Goal: Information Seeking & Learning: Learn about a topic

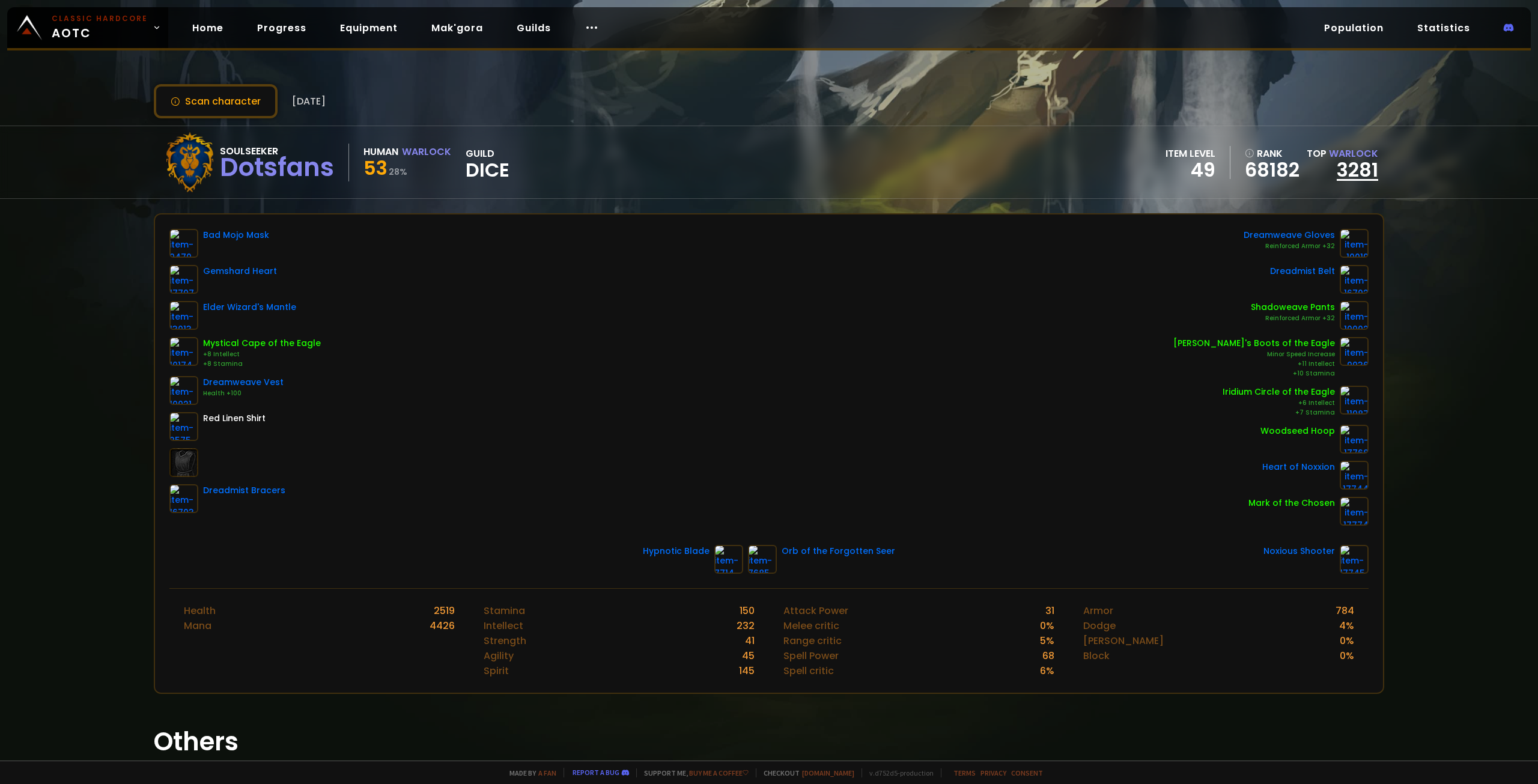
click at [1357, 171] on link "3281" at bounding box center [1357, 169] width 42 height 27
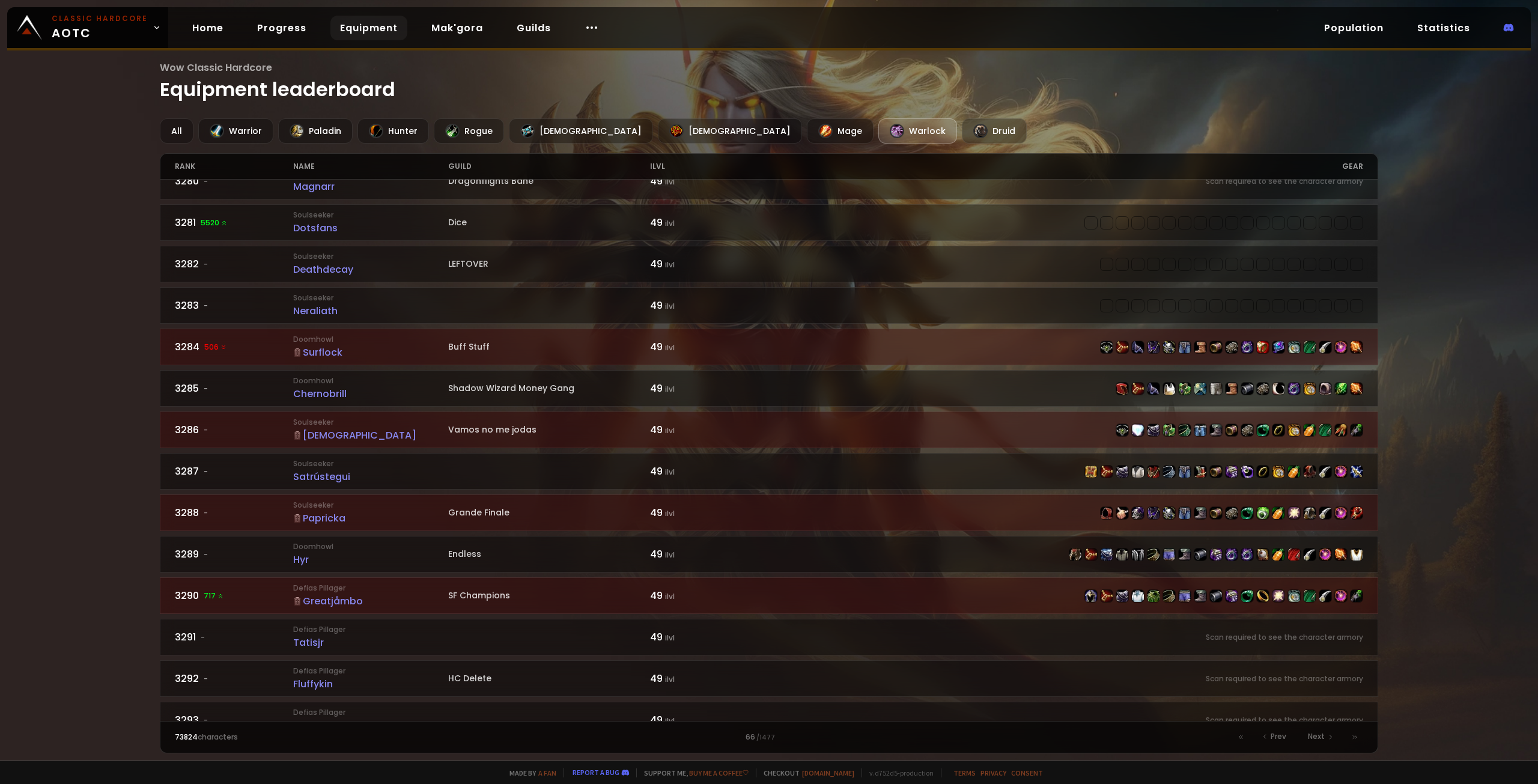
scroll to position [1248, 0]
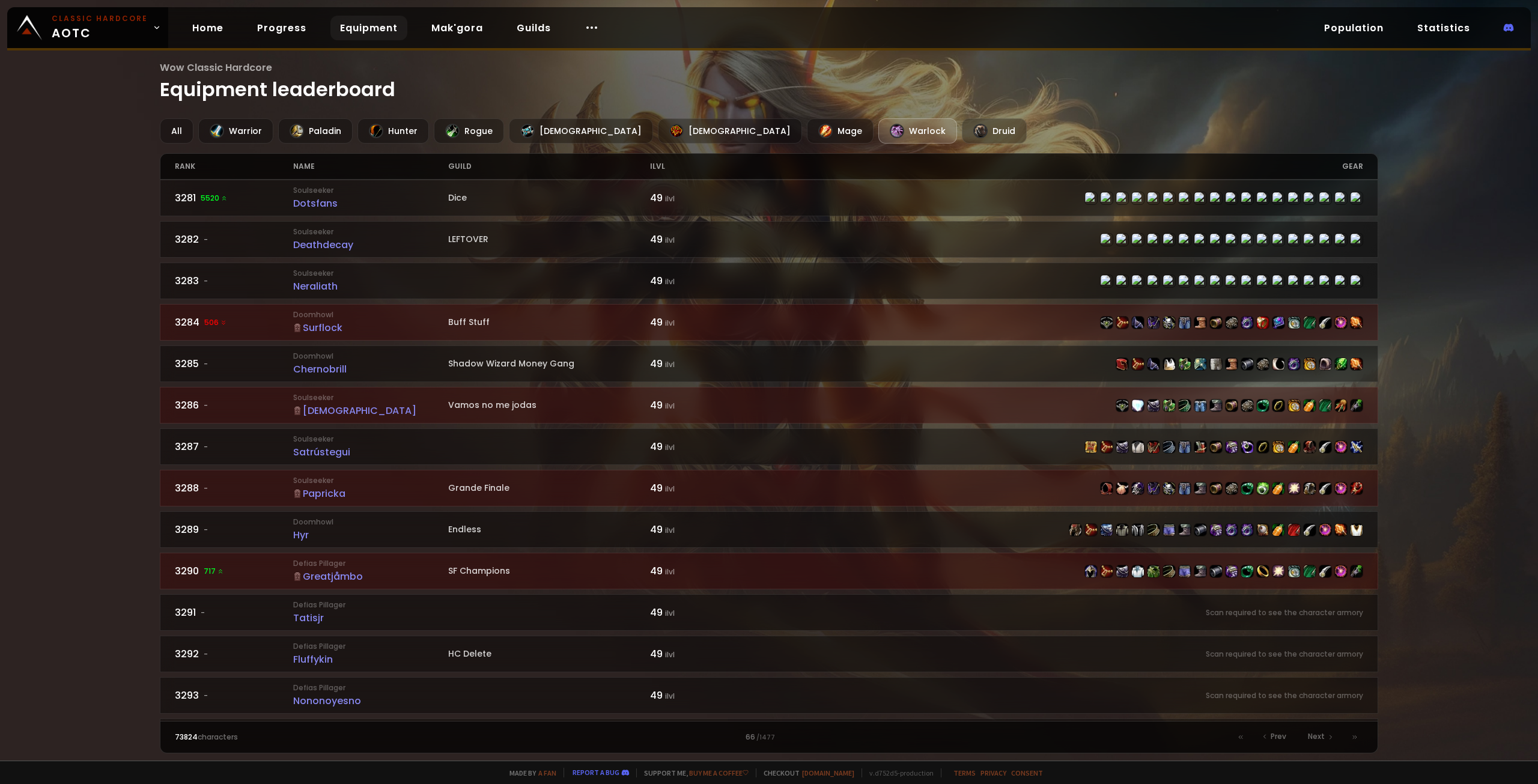
drag, startPoint x: 476, startPoint y: 309, endPoint x: 478, endPoint y: 317, distance: 8.2
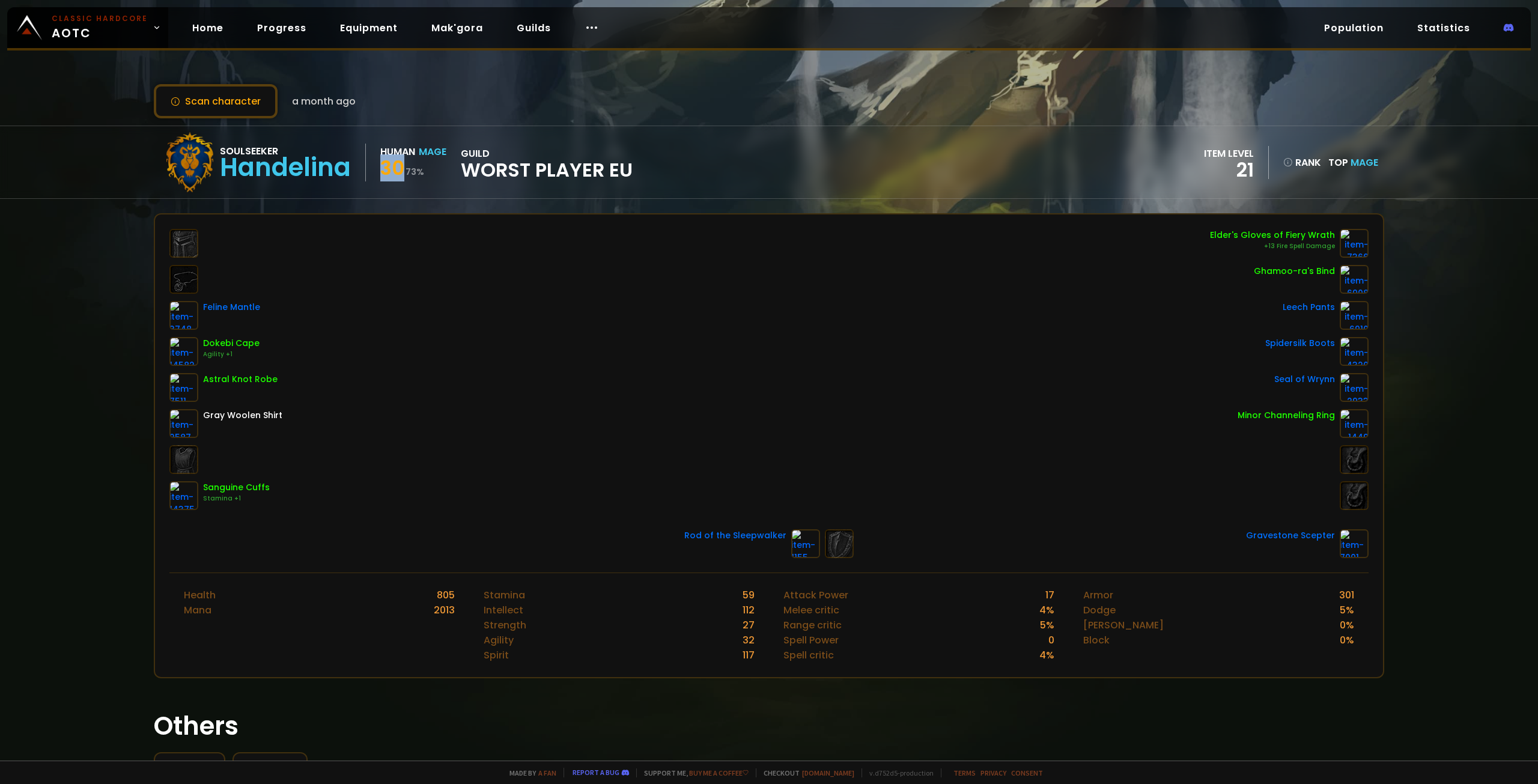
drag, startPoint x: 386, startPoint y: 170, endPoint x: 418, endPoint y: 172, distance: 32.1
click at [415, 172] on div "30 73 %" at bounding box center [413, 170] width 66 height 22
click at [418, 172] on small "73 %" at bounding box center [415, 172] width 19 height 12
drag, startPoint x: 540, startPoint y: 176, endPoint x: 609, endPoint y: 177, distance: 69.0
click at [581, 176] on div "Soulseeker Handelina Human Mage 30 73 % guild Worst Player EU" at bounding box center [396, 162] width 473 height 60
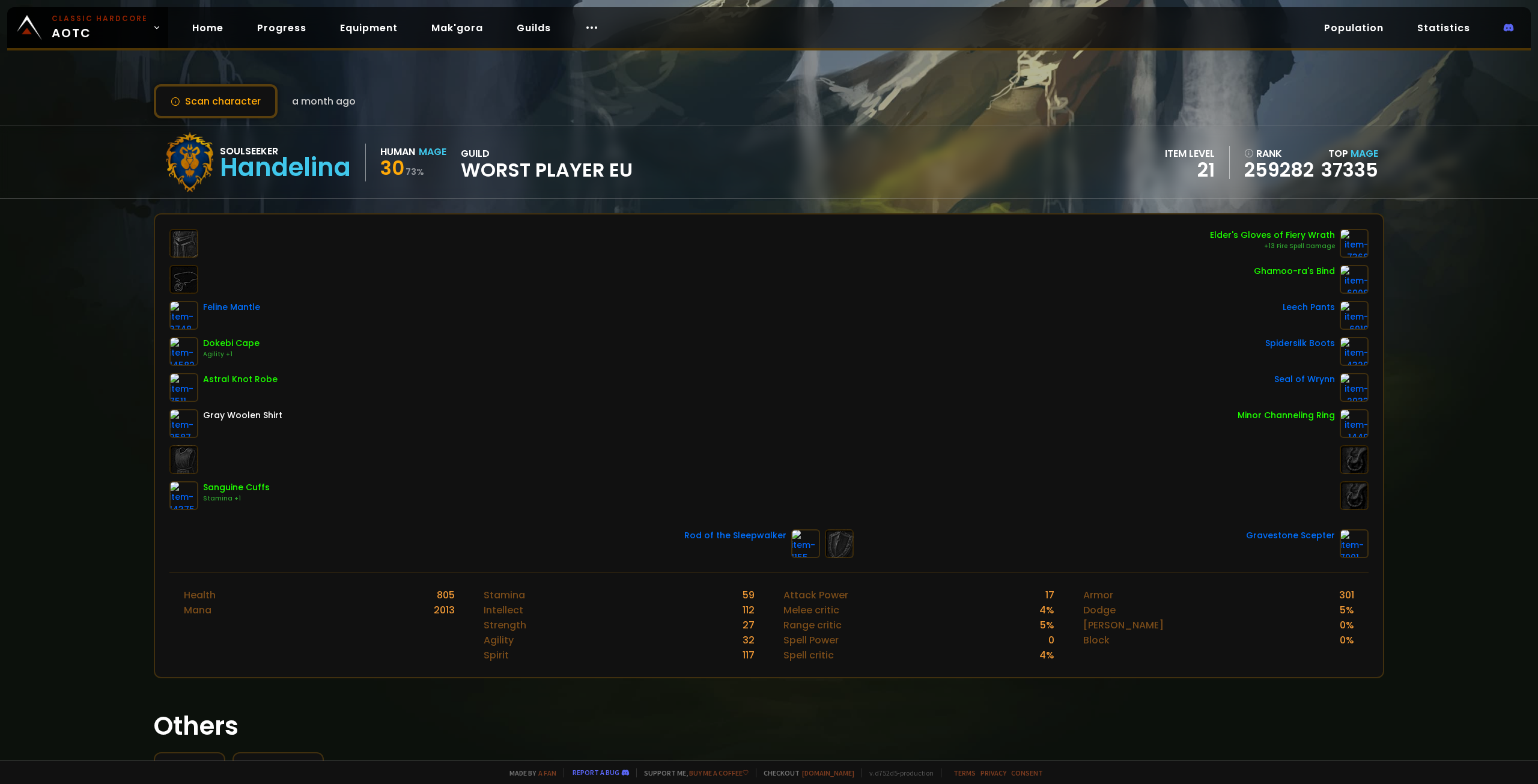
click at [609, 177] on span "Worst Player EU" at bounding box center [546, 169] width 172 height 18
drag, startPoint x: 391, startPoint y: 167, endPoint x: 435, endPoint y: 171, distance: 44.2
click at [415, 169] on div "30 73 %" at bounding box center [413, 170] width 66 height 22
click at [435, 171] on div "30 73 %" at bounding box center [413, 170] width 66 height 22
drag, startPoint x: 484, startPoint y: 518, endPoint x: 494, endPoint y: 500, distance: 20.6
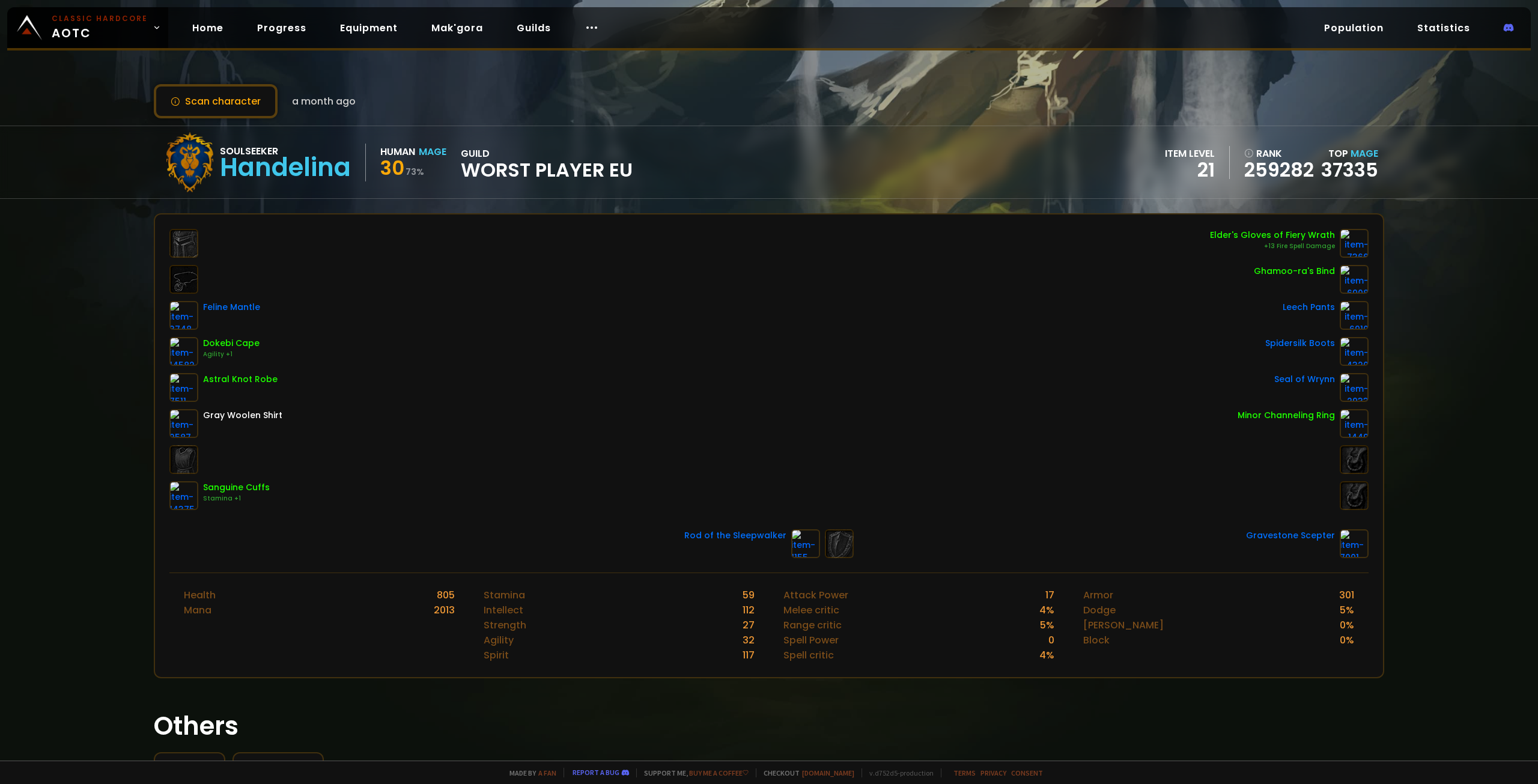
click at [483, 518] on div "Feline Mantle Dokebi Cape Agility +1 Astral Knot Robe Gray Woolen Shirt Sanguin…" at bounding box center [769, 393] width 1228 height 358
